Goal: Communication & Community: Answer question/provide support

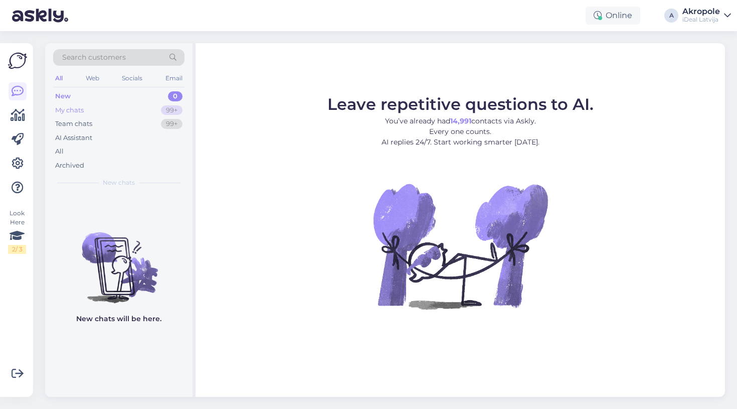
click at [135, 107] on div "My chats 99+" at bounding box center [118, 110] width 131 height 14
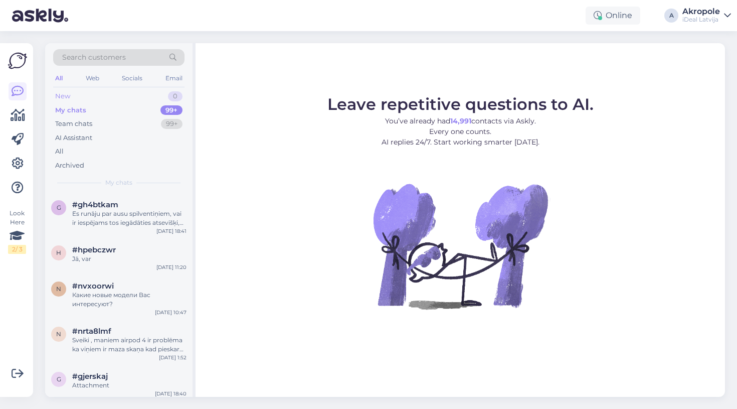
click at [125, 97] on div "New 0" at bounding box center [118, 96] width 131 height 14
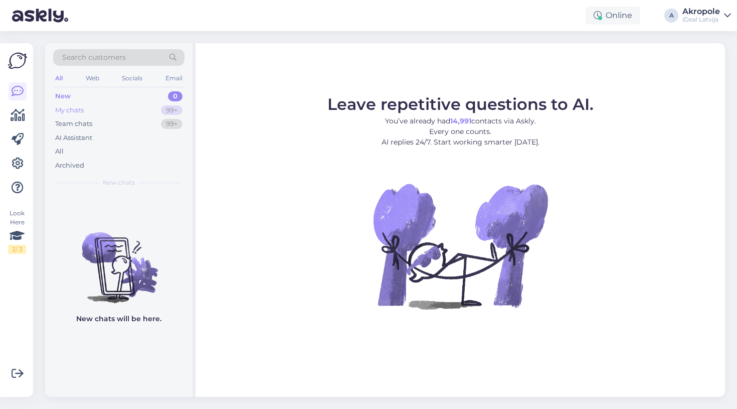
click at [127, 106] on div "My chats 99+" at bounding box center [118, 110] width 131 height 14
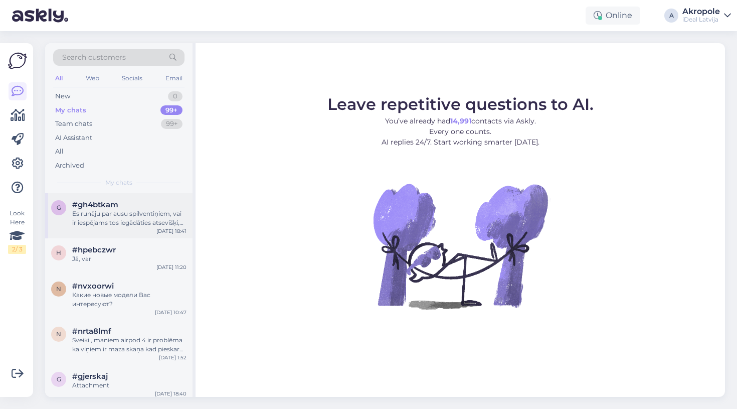
click at [135, 217] on div "Es runāju par ausu spilventiņiem, vai ir iespējams tos iegādāties atsevišķi, ši…" at bounding box center [129, 218] width 114 height 18
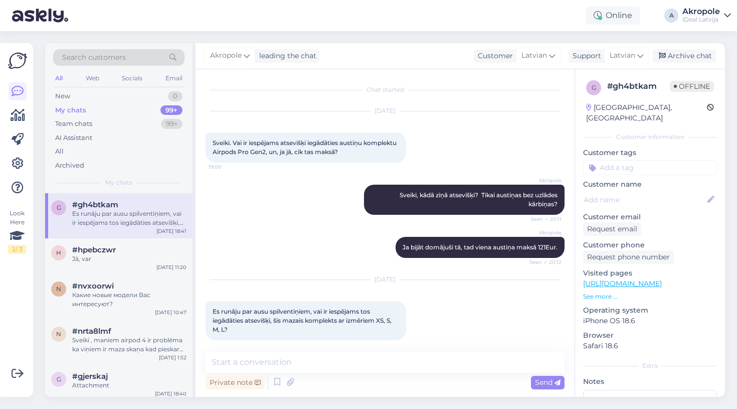
scroll to position [9, 0]
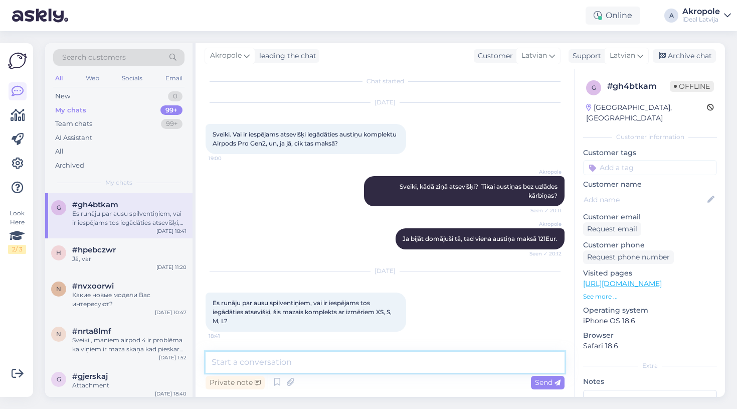
click at [297, 358] on textarea at bounding box center [385, 361] width 359 height 21
click at [218, 362] on textarea "var iegādāties, viens pāris ar konkrēto izmēru 15Eur" at bounding box center [385, 361] width 359 height 21
click at [445, 353] on textarea "Var iegādāties, viens pāris ar konkrēto izmēru 15Eur" at bounding box center [385, 361] width 359 height 21
click at [430, 363] on textarea "Var iegādāties, viens pāris ar konkrēto izmēru 15Eur" at bounding box center [385, 361] width 359 height 21
type textarea "Var iegādāties, viens pāris ar konkrēto izmēru 15Eur."
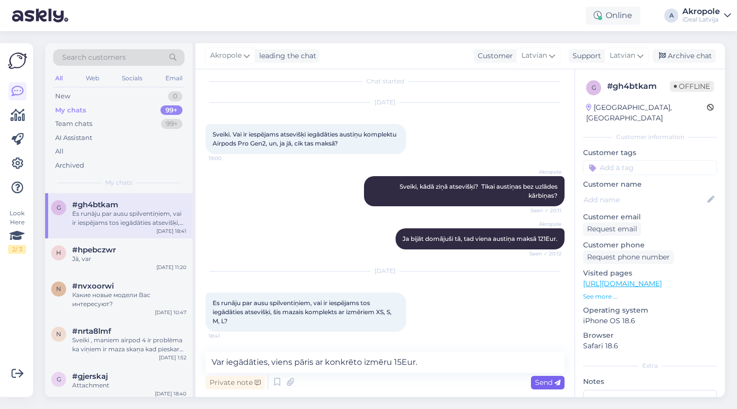
click at [554, 383] on icon at bounding box center [557, 382] width 6 height 6
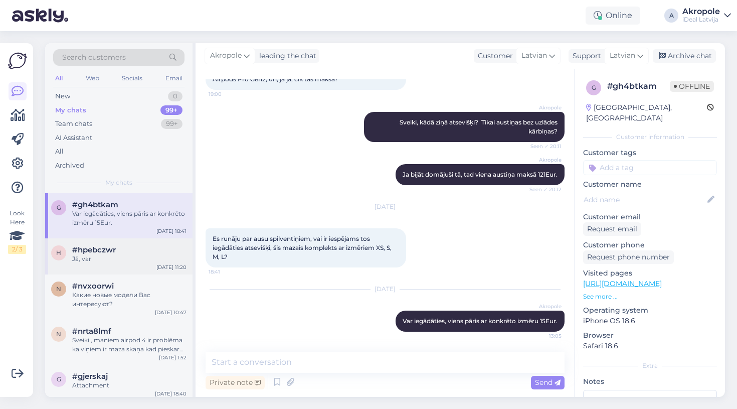
click at [148, 255] on div "Jā, var" at bounding box center [129, 258] width 114 height 9
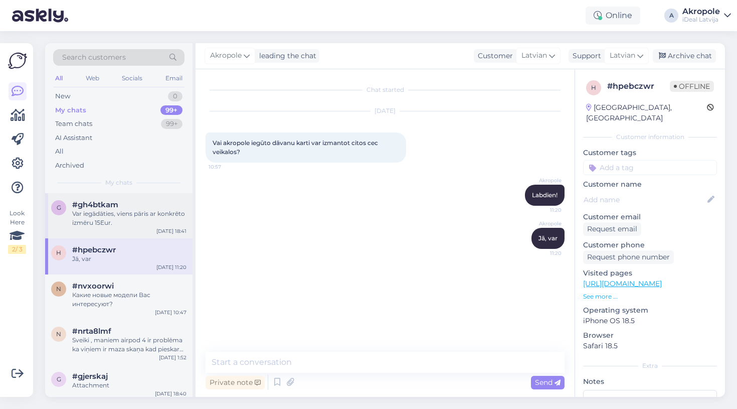
click at [92, 217] on div "Var iegādāties, viens pāris ar konkrēto izmēru 15Eur." at bounding box center [129, 218] width 114 height 18
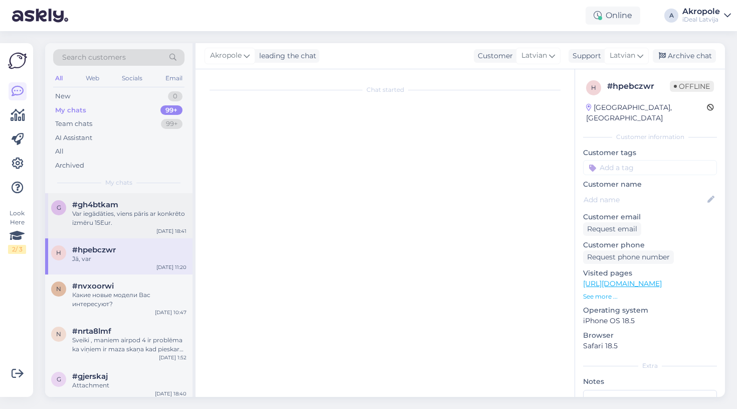
scroll to position [73, 0]
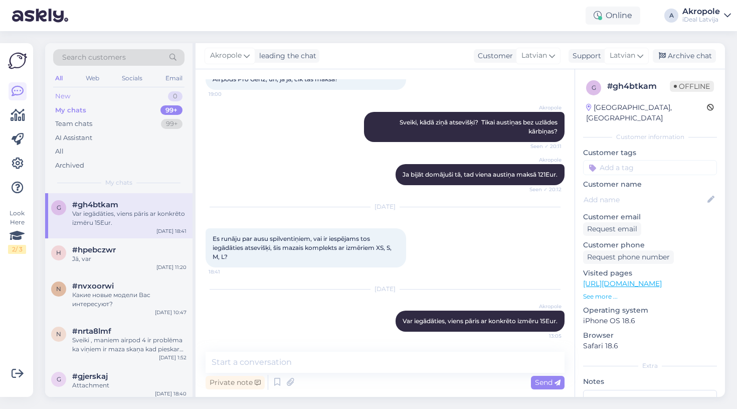
click at [132, 93] on div "New 0" at bounding box center [118, 96] width 131 height 14
